Goal: Task Accomplishment & Management: Manage account settings

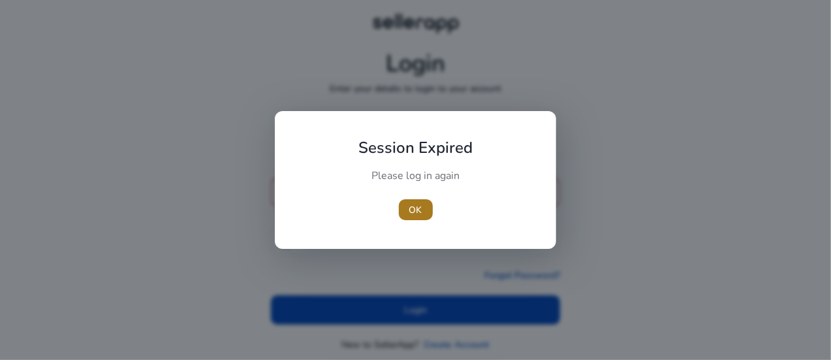
click at [416, 210] on span "OK" at bounding box center [415, 210] width 13 height 14
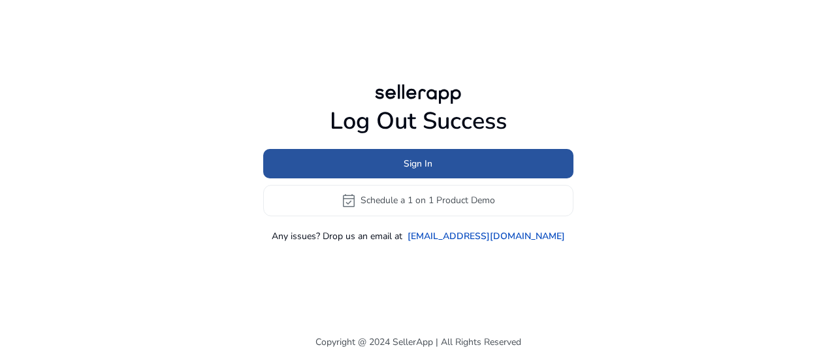
click at [396, 158] on span at bounding box center [418, 163] width 310 height 31
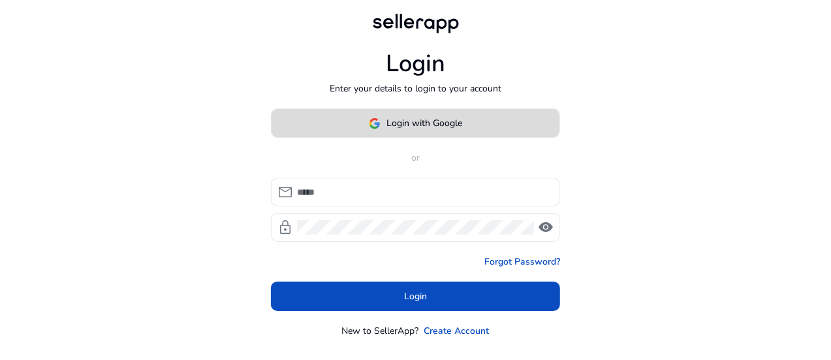
click at [400, 130] on span "Login with Google" at bounding box center [425, 123] width 76 height 14
